Goal: Task Accomplishment & Management: Use online tool/utility

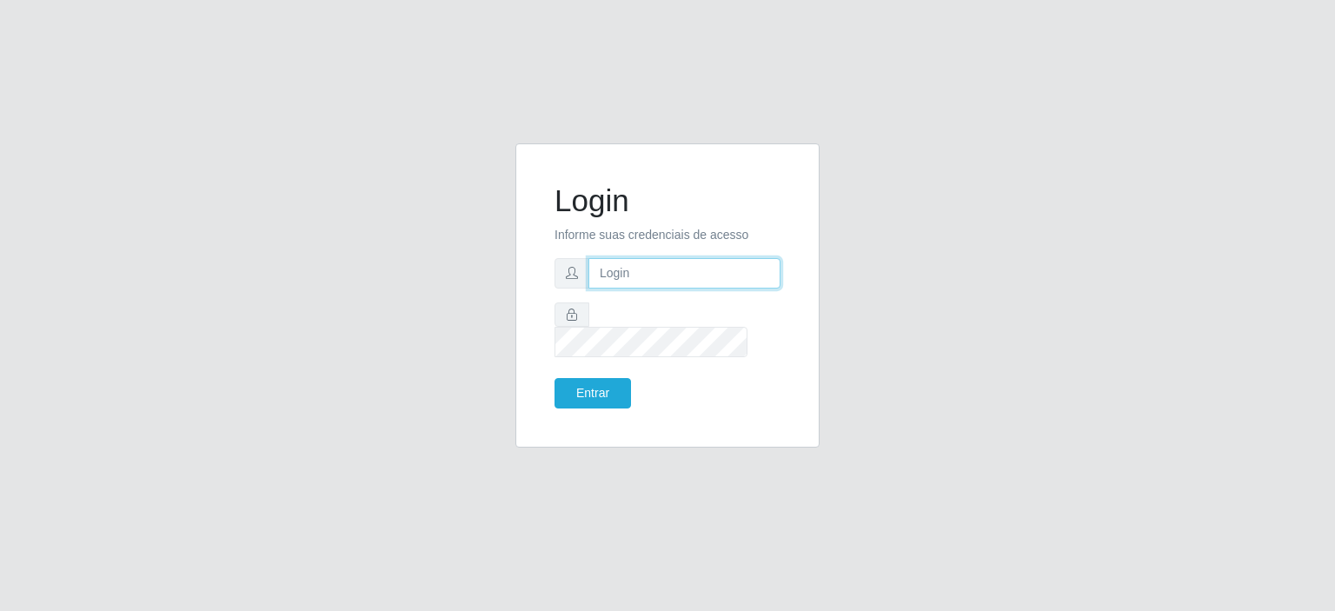
click at [659, 286] on input "text" at bounding box center [684, 273] width 192 height 30
type input "[EMAIL_ADDRESS][PERSON_NAME][DOMAIN_NAME]"
click at [554, 378] on button "Entrar" at bounding box center [592, 393] width 76 height 30
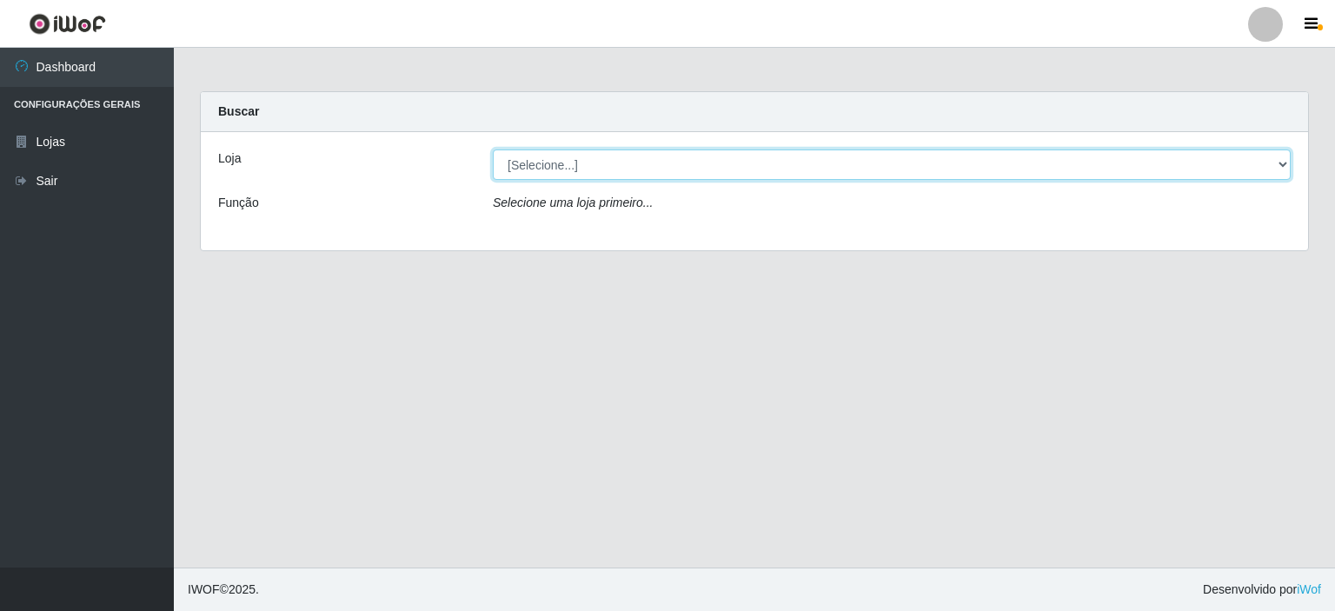
click at [1282, 165] on select "[Selecione...] Corte Fácil - Unidade Planalto" at bounding box center [892, 164] width 798 height 30
select select "202"
click at [493, 149] on select "[Selecione...] Corte Fácil - Unidade Planalto" at bounding box center [892, 164] width 798 height 30
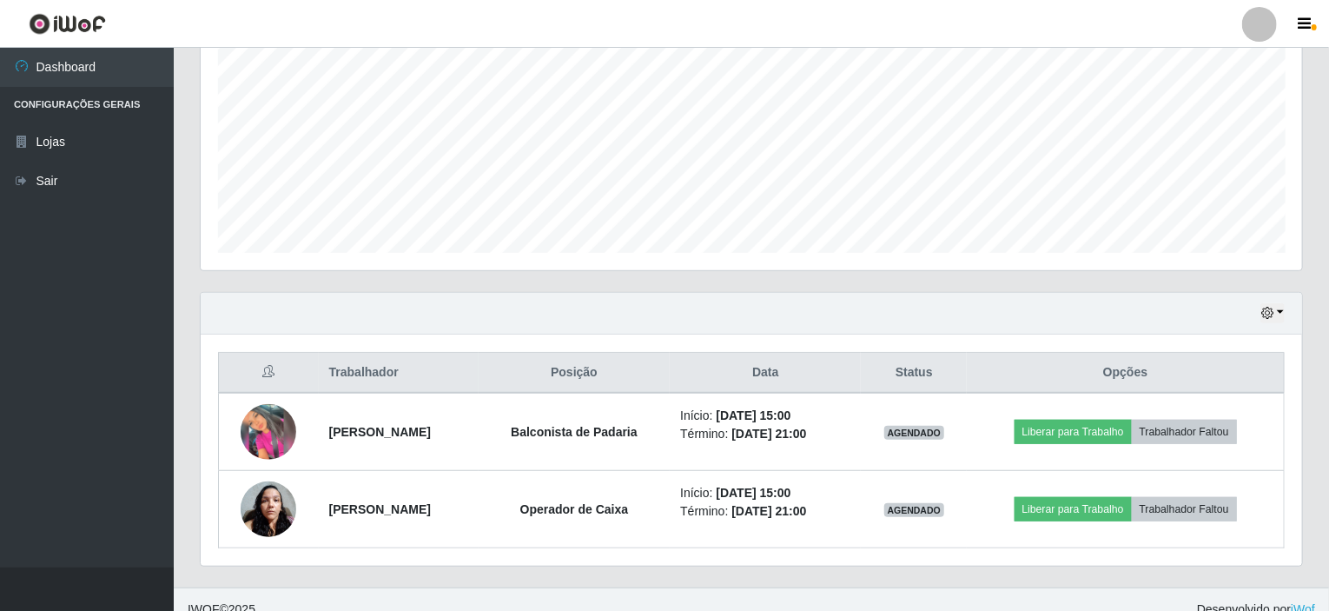
scroll to position [385, 0]
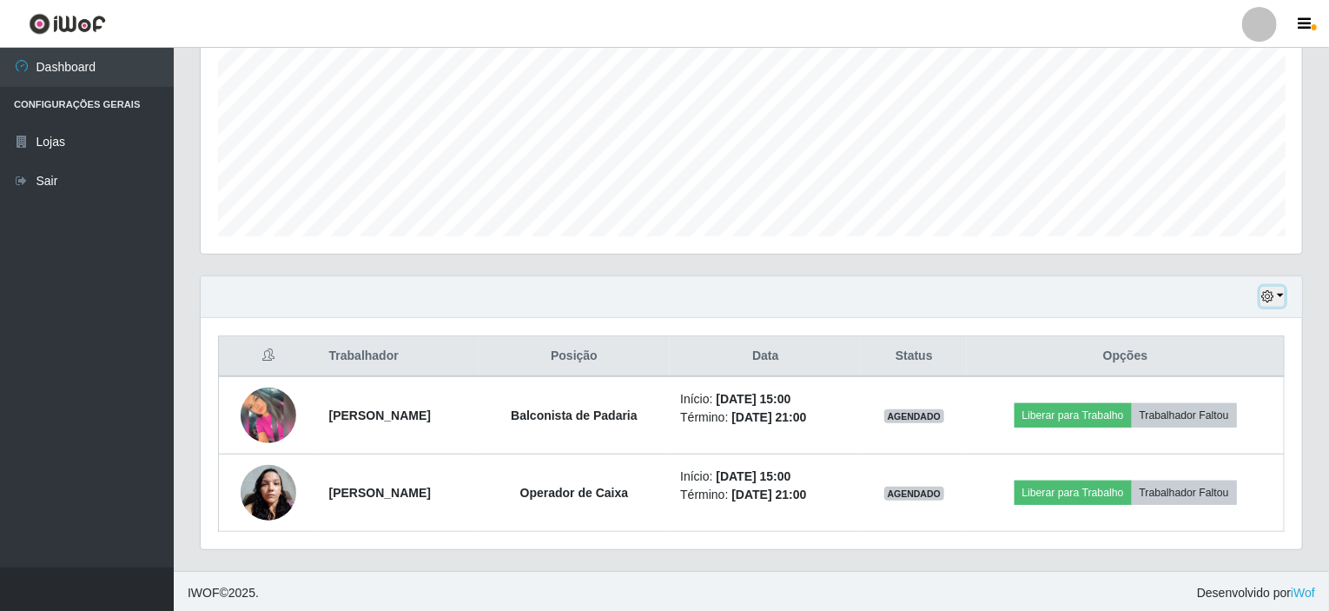
click at [1282, 295] on button "button" at bounding box center [1273, 297] width 24 height 20
